Goal: Information Seeking & Learning: Understand process/instructions

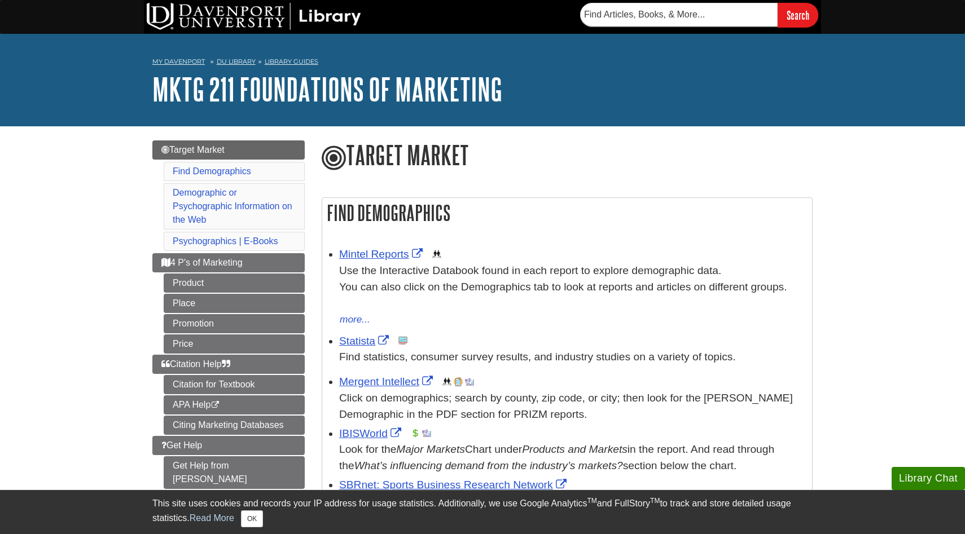
scroll to position [122, 0]
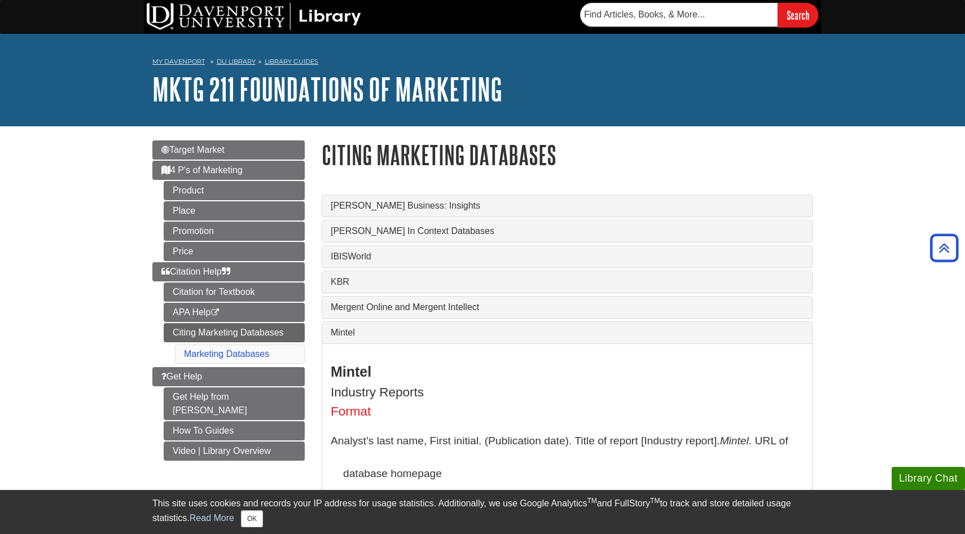
scroll to position [629, 0]
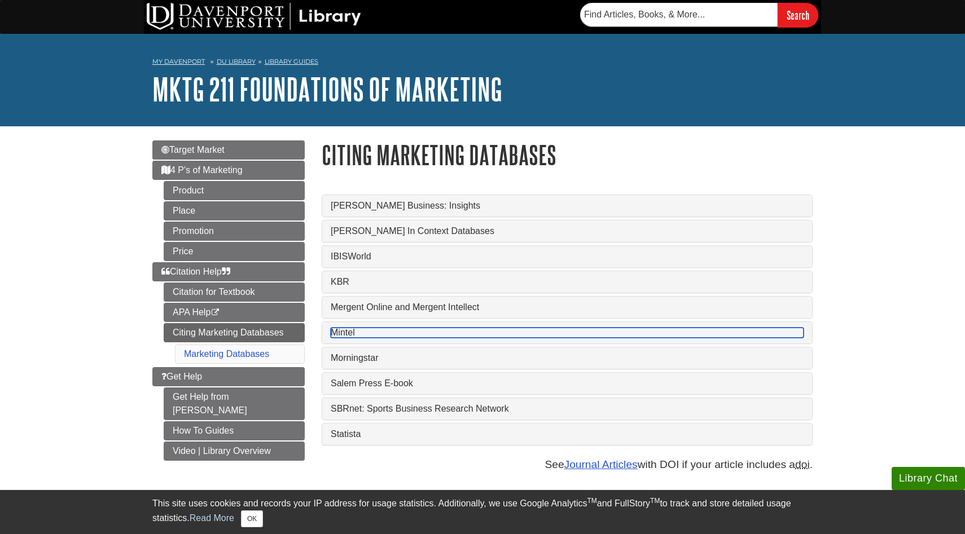
click at [352, 338] on link "Mintel" at bounding box center [567, 333] width 473 height 10
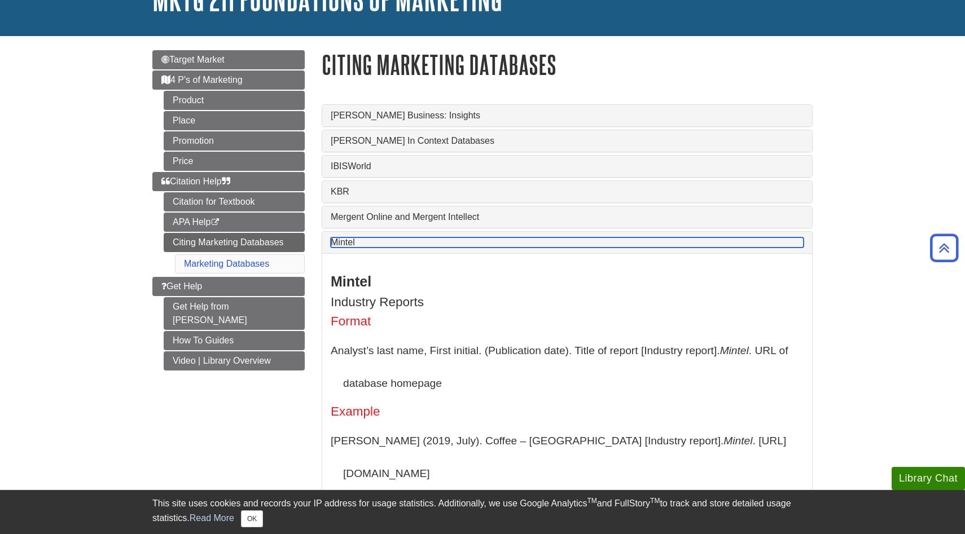
scroll to position [37, 0]
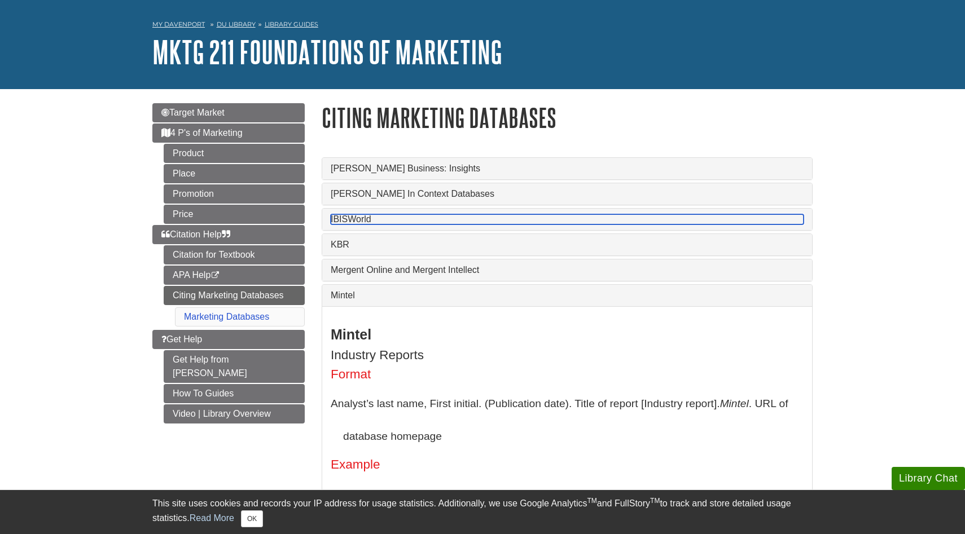
click at [366, 218] on link "IBISWorld" at bounding box center [567, 219] width 473 height 10
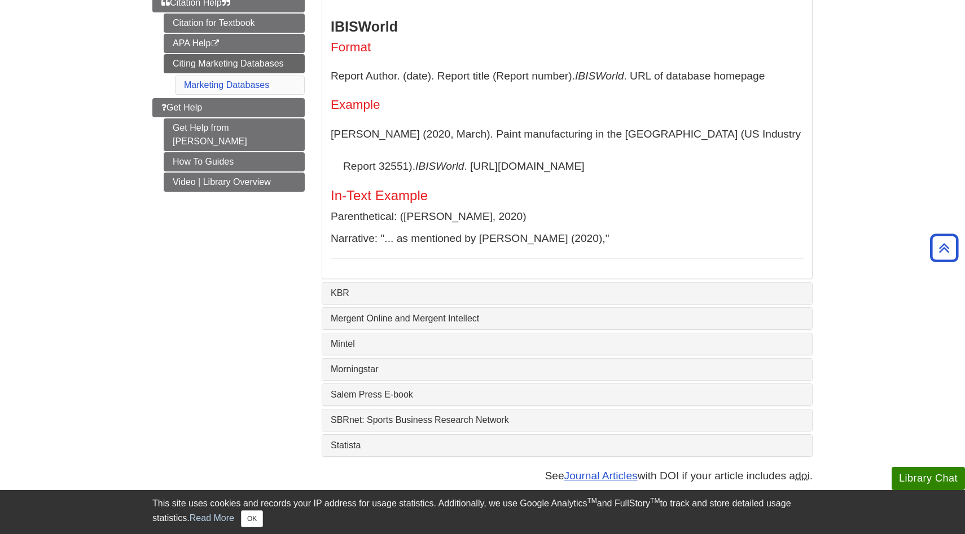
scroll to position [239, 0]
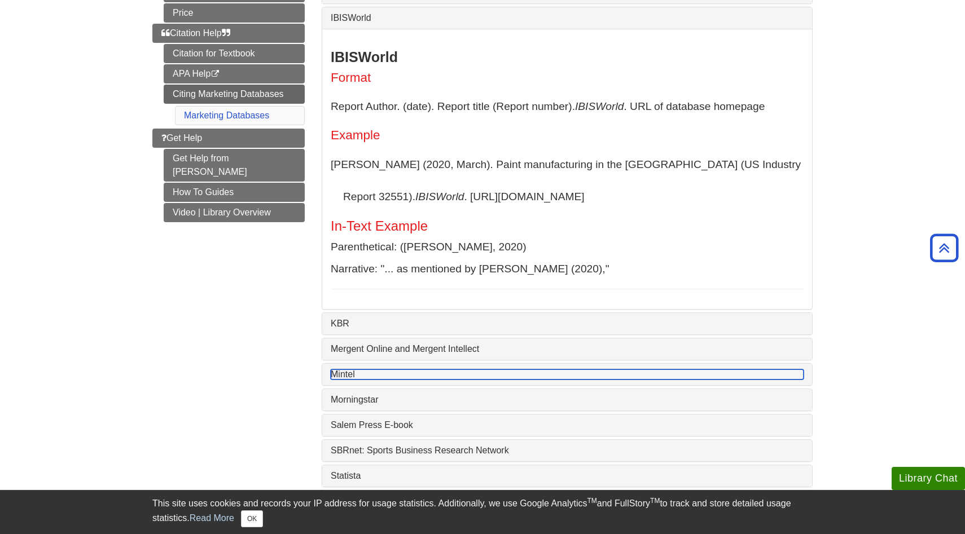
click at [338, 380] on link "Mintel" at bounding box center [567, 375] width 473 height 10
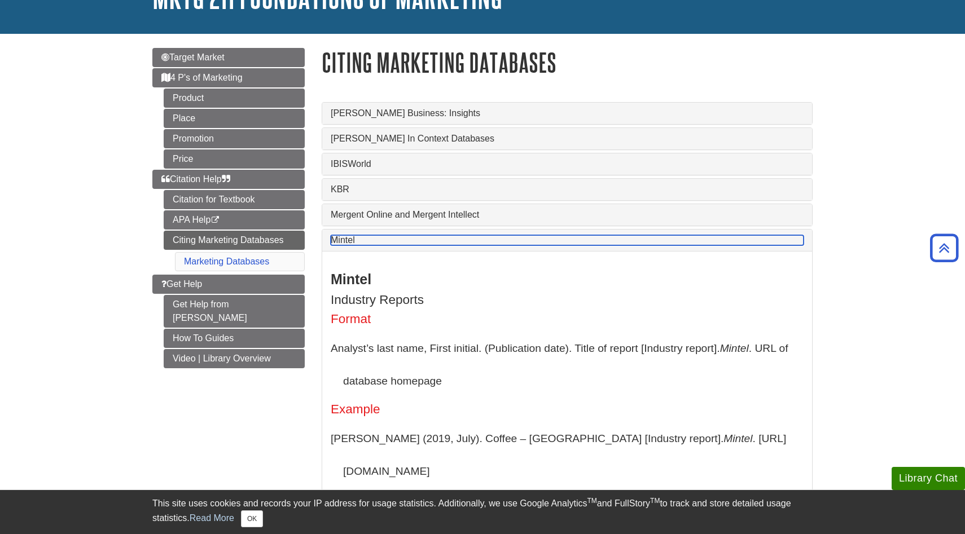
scroll to position [0, 0]
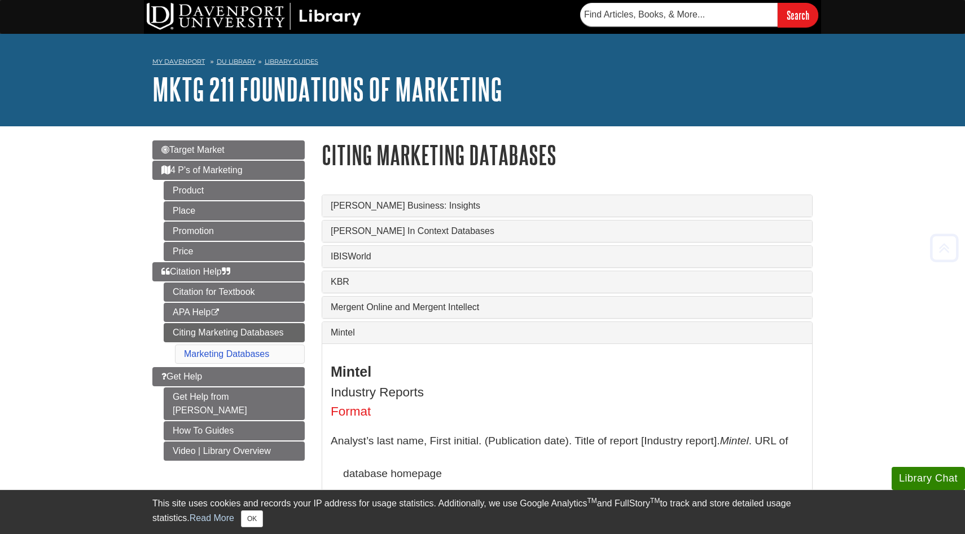
click at [343, 266] on div "IBISWorld" at bounding box center [567, 256] width 490 height 21
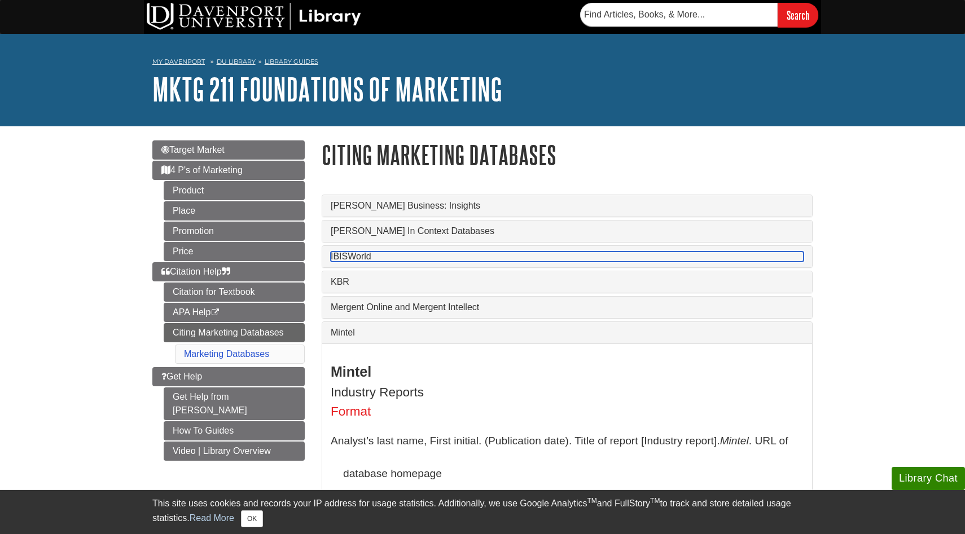
click at [340, 258] on link "IBISWorld" at bounding box center [567, 257] width 473 height 10
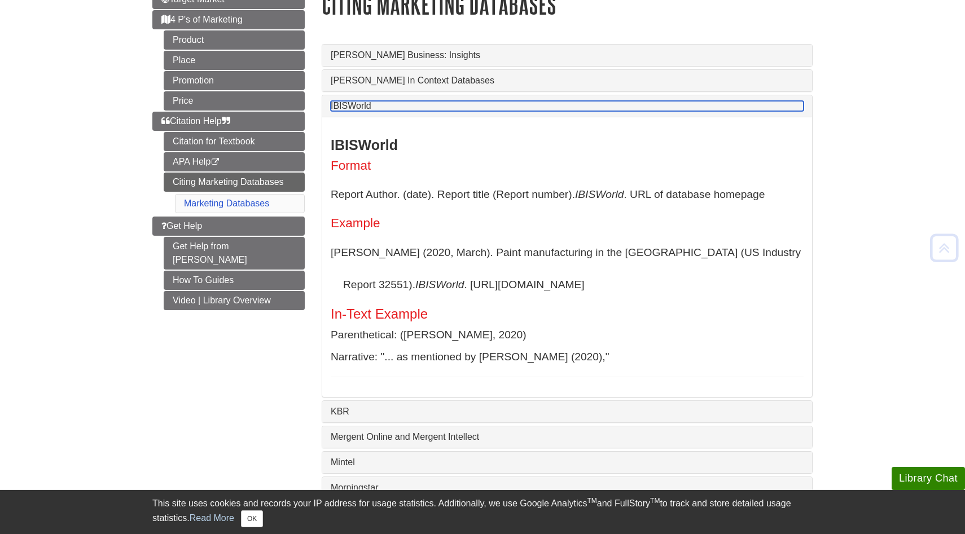
scroll to position [152, 0]
